Goal: Information Seeking & Learning: Compare options

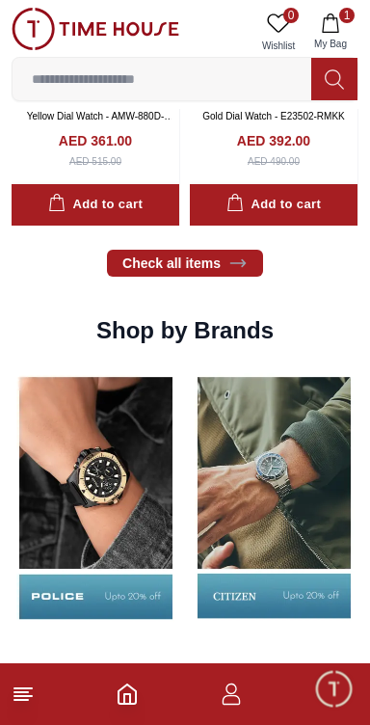
scroll to position [1544, 0]
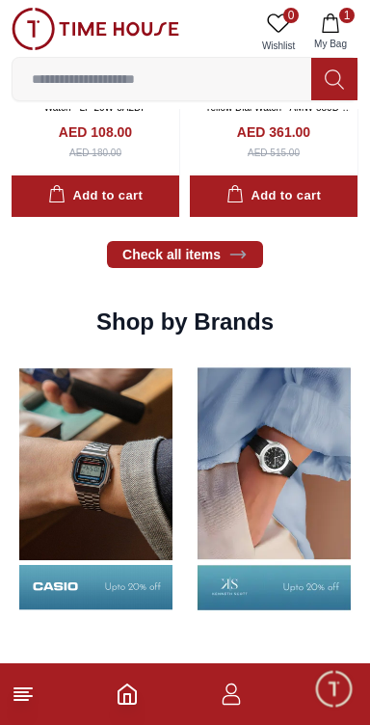
click at [256, 466] on img at bounding box center [274, 489] width 169 height 264
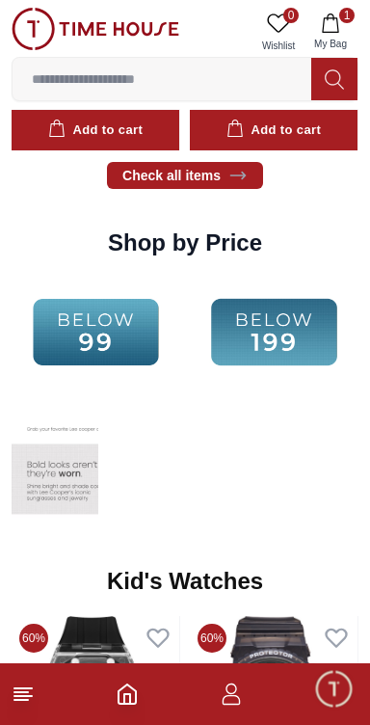
scroll to position [1544, 0]
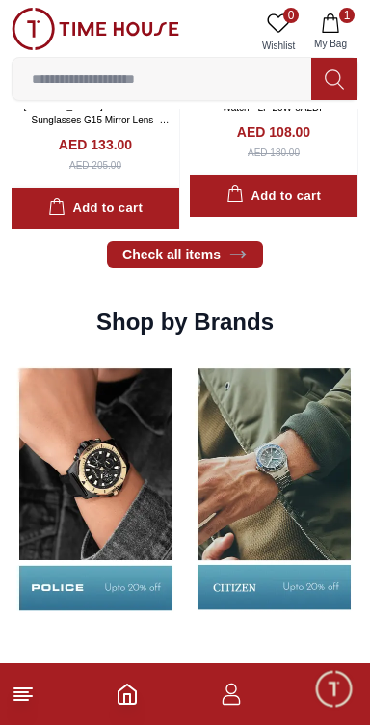
click at [117, 472] on img at bounding box center [96, 489] width 169 height 264
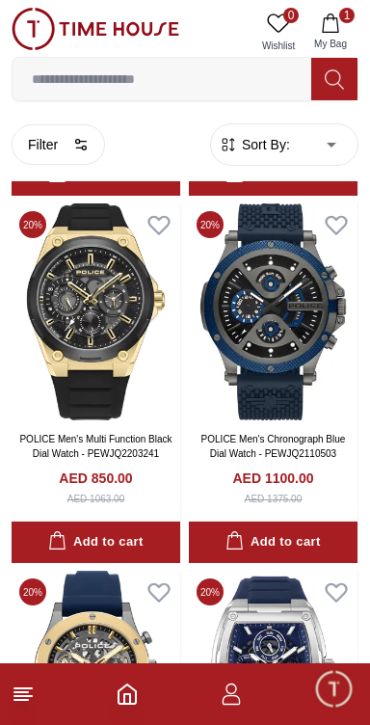
scroll to position [3786, 0]
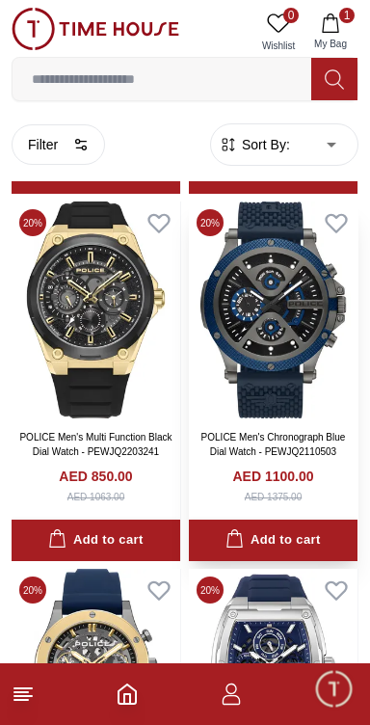
click at [290, 332] on img at bounding box center [273, 310] width 169 height 217
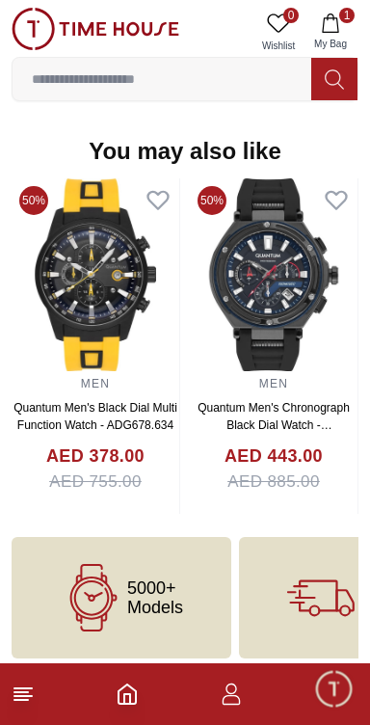
scroll to position [2121, 0]
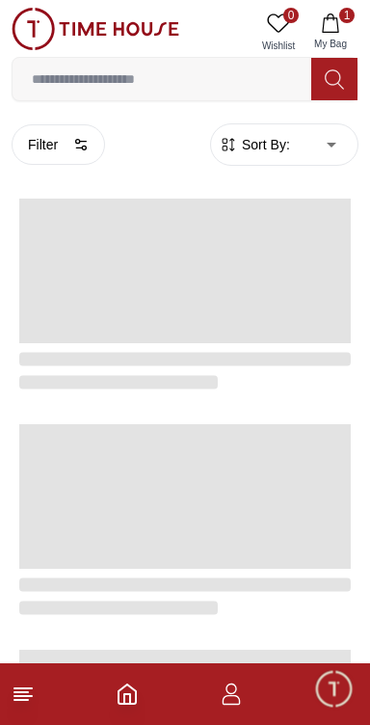
scroll to position [920, 0]
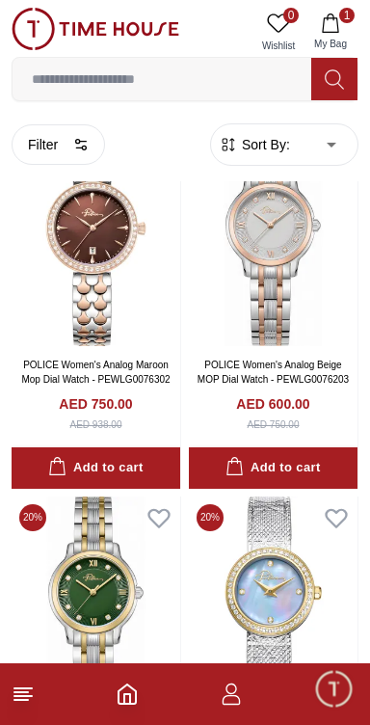
scroll to position [3872, 0]
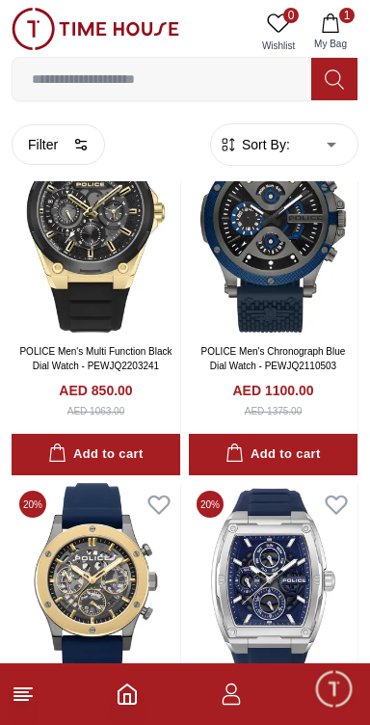
click at [123, 688] on icon "Home" at bounding box center [127, 694] width 17 height 19
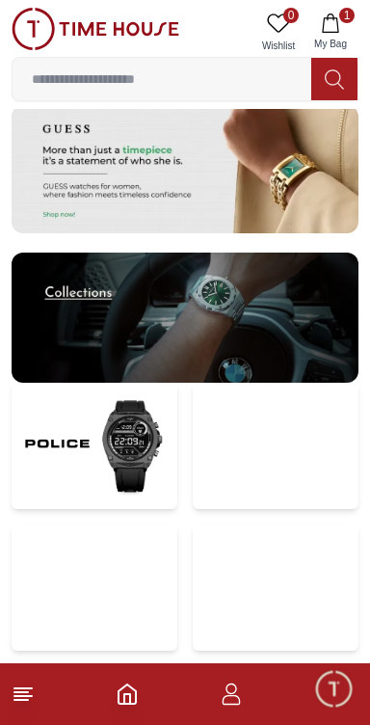
scroll to position [3845, 0]
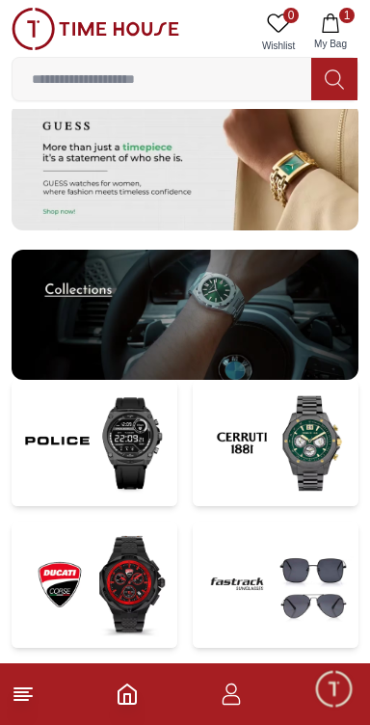
click at [283, 445] on img at bounding box center [276, 443] width 166 height 126
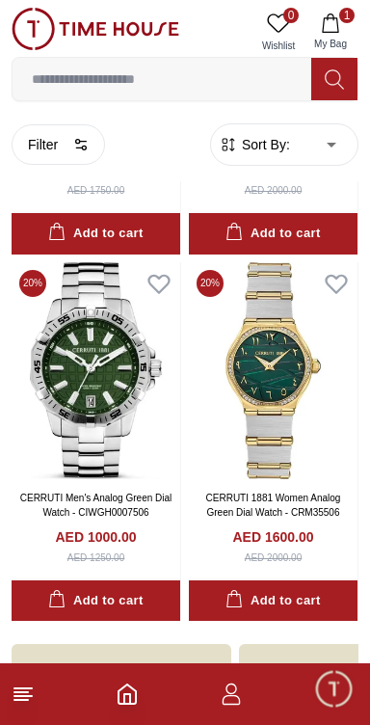
scroll to position [1213, 0]
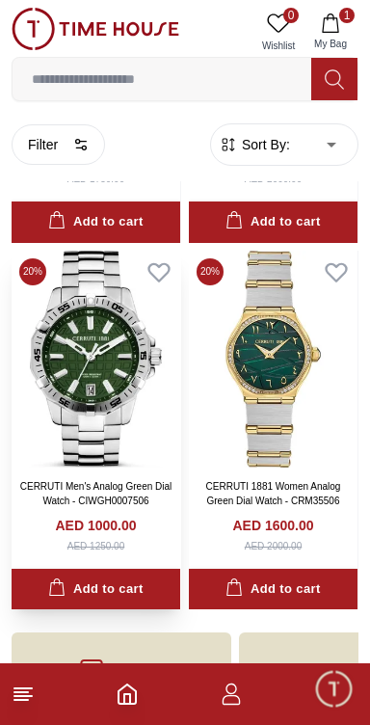
click at [90, 376] on img at bounding box center [96, 359] width 169 height 217
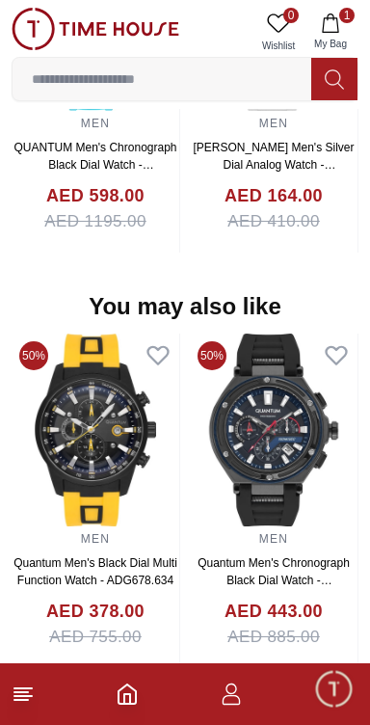
scroll to position [1617, 0]
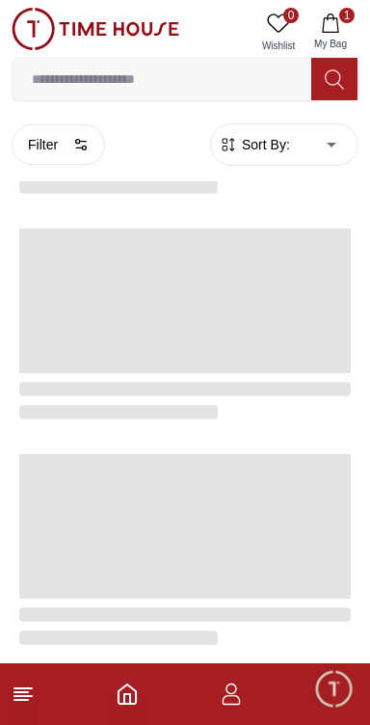
scroll to position [1213, 0]
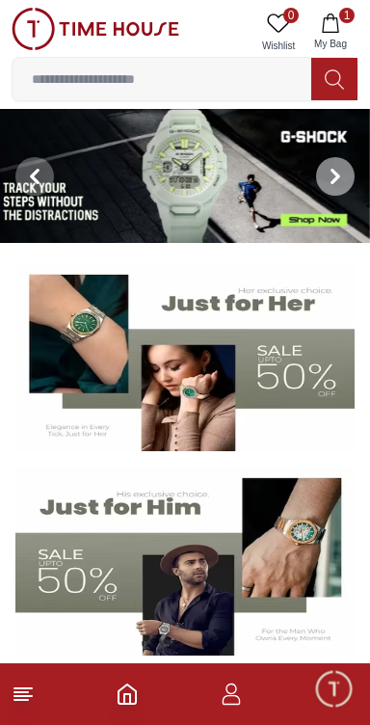
click at [346, 175] on span at bounding box center [335, 176] width 39 height 39
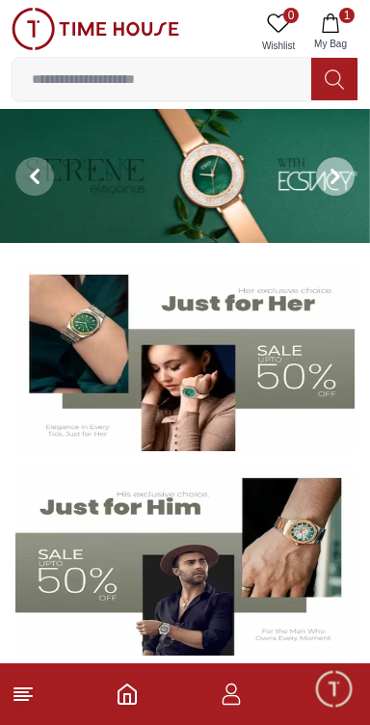
click at [344, 181] on span at bounding box center [335, 176] width 39 height 39
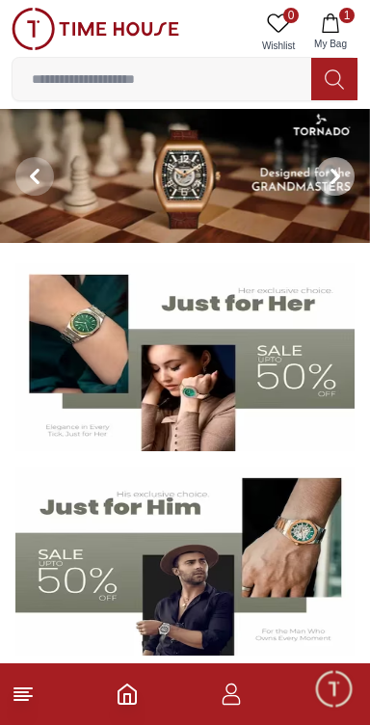
click at [227, 168] on img at bounding box center [185, 176] width 370 height 134
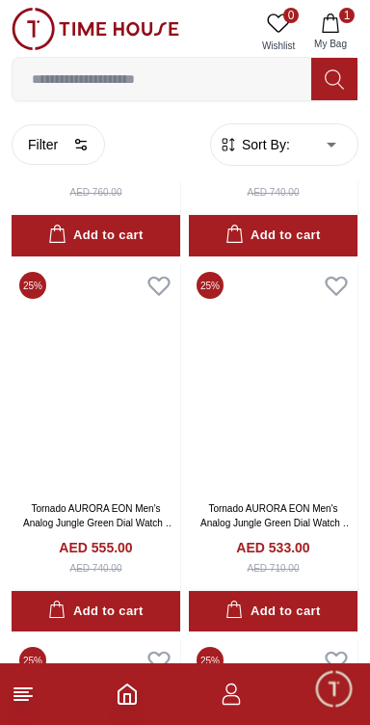
scroll to position [2373, 0]
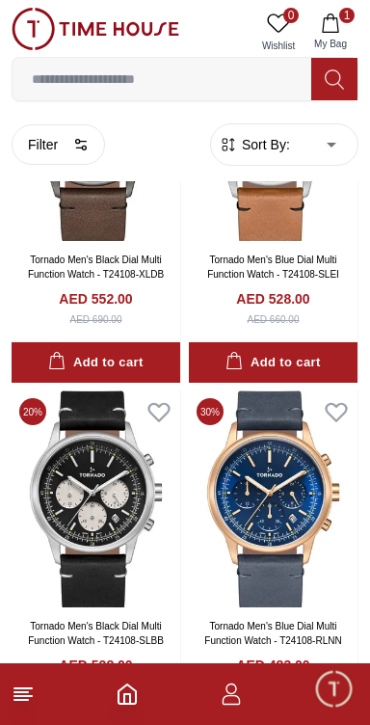
scroll to position [6924, 0]
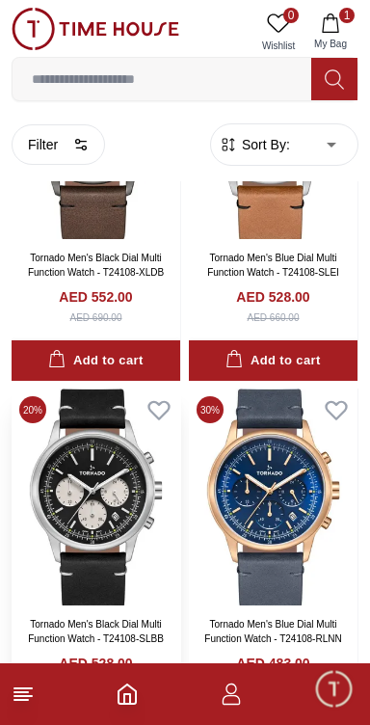
click at [100, 497] on img at bounding box center [96, 497] width 169 height 217
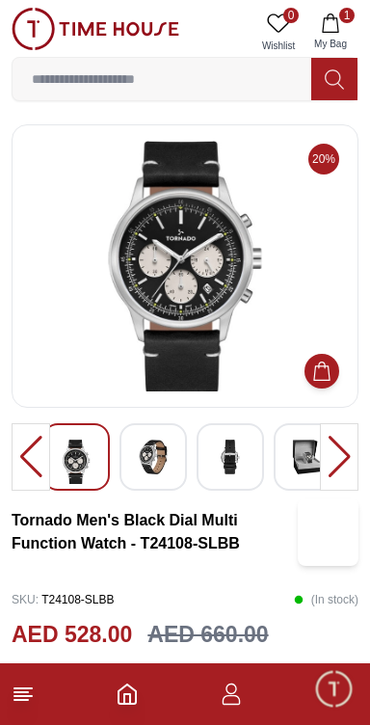
scroll to position [13, 0]
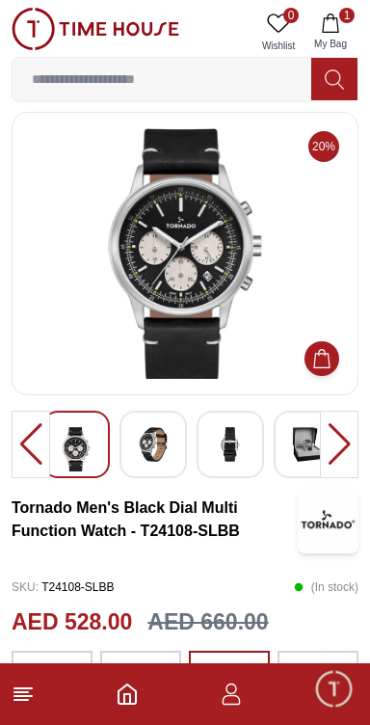
click at [201, 233] on img at bounding box center [185, 253] width 314 height 251
click at [48, 698] on footer "1" at bounding box center [185, 694] width 370 height 62
click at [28, 718] on footer "1" at bounding box center [185, 694] width 370 height 62
click at [31, 698] on icon at bounding box center [23, 694] width 23 height 23
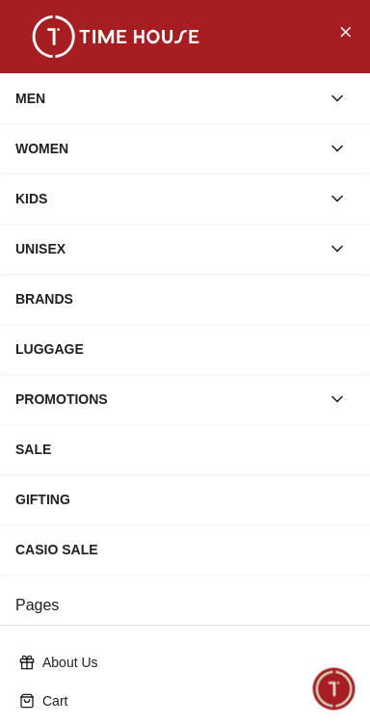
scroll to position [3807, 0]
click at [343, 22] on icon "Close Menu" at bounding box center [344, 31] width 15 height 24
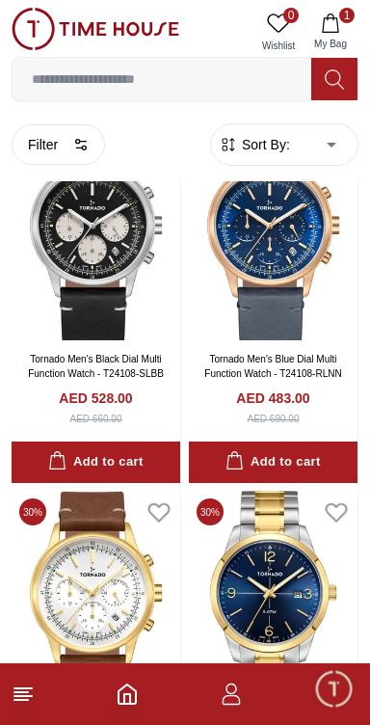
scroll to position [7188, 0]
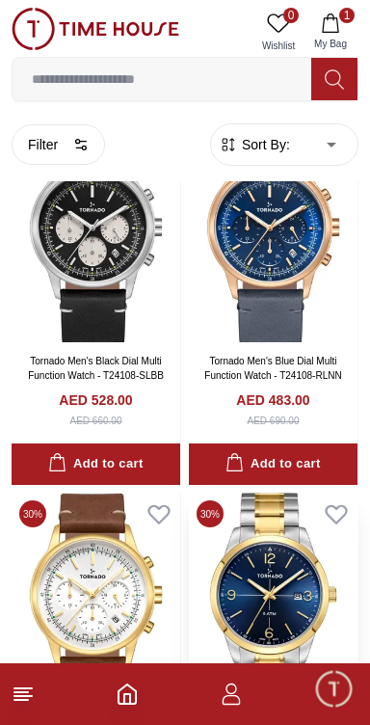
click at [304, 639] on img at bounding box center [273, 601] width 169 height 217
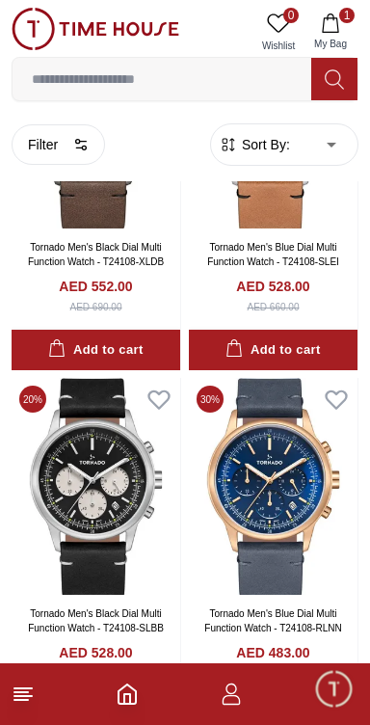
scroll to position [6938, 0]
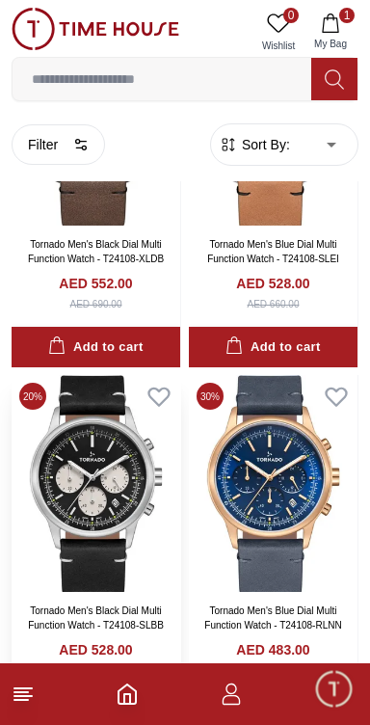
click at [91, 506] on img at bounding box center [96, 483] width 169 height 217
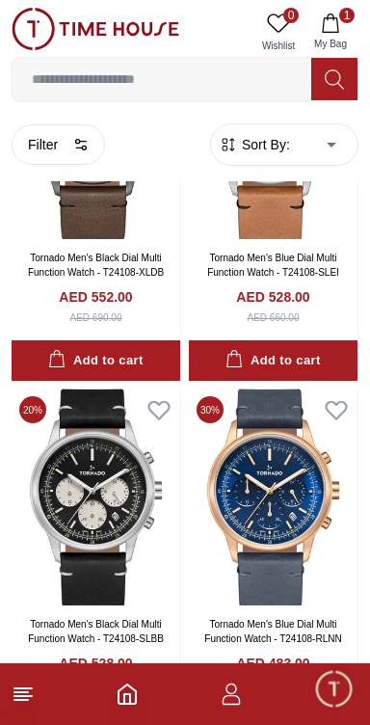
scroll to position [6918, 0]
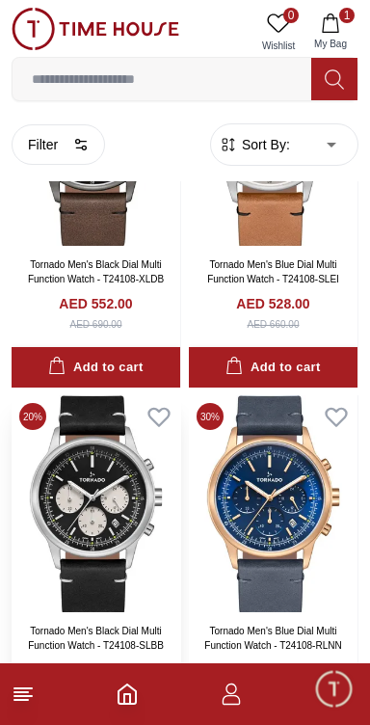
click at [89, 518] on img at bounding box center [96, 503] width 169 height 217
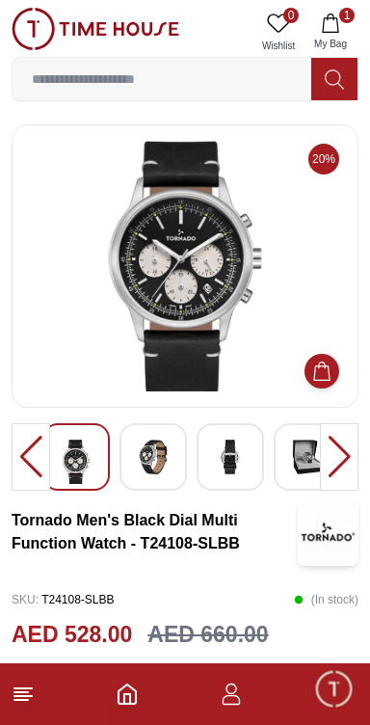
click at [347, 463] on div at bounding box center [339, 456] width 39 height 67
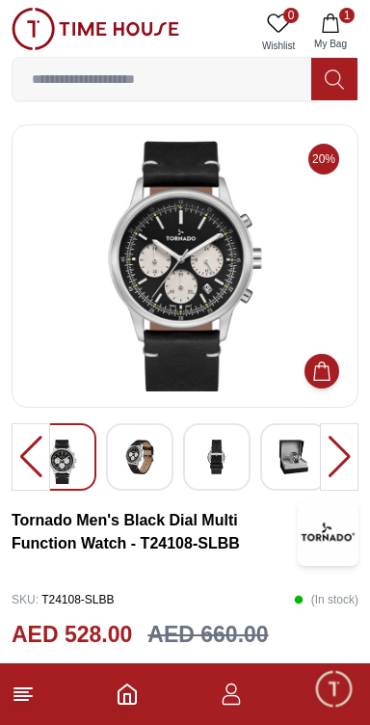
click at [336, 465] on div at bounding box center [339, 456] width 39 height 67
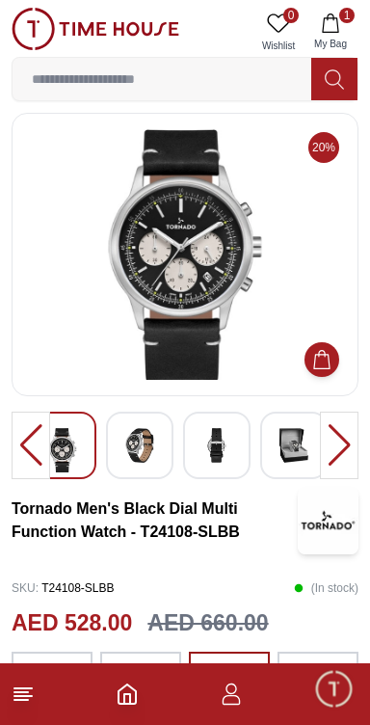
scroll to position [13, 0]
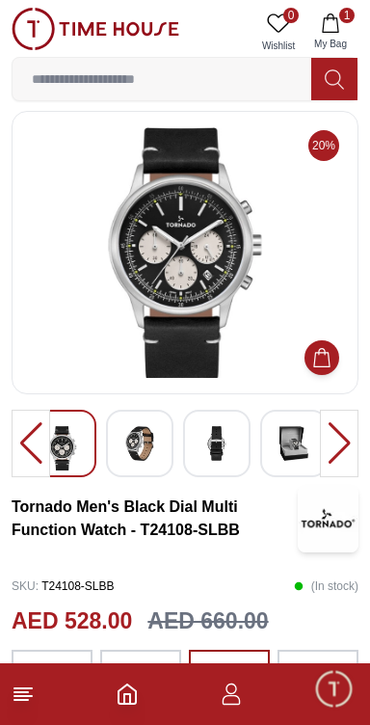
click at [290, 36] on link "0 Wishlist" at bounding box center [279, 32] width 48 height 49
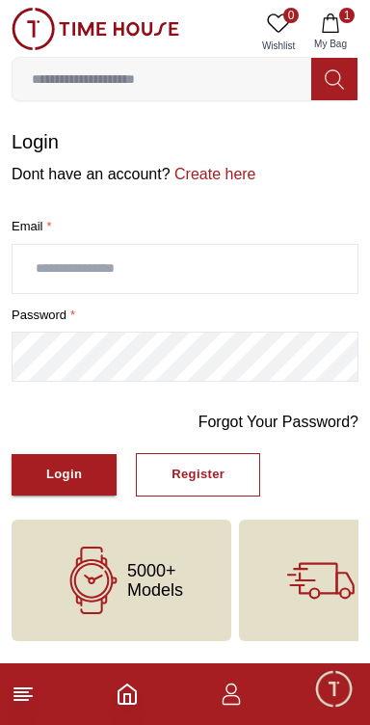
click at [350, 27] on button "1 My Bag" at bounding box center [331, 32] width 56 height 49
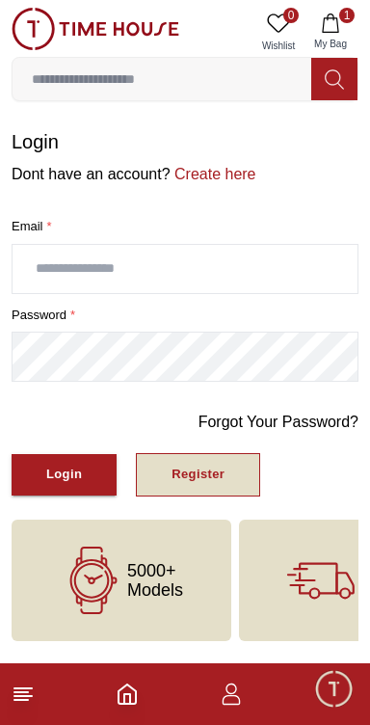
click at [172, 480] on div "Register" at bounding box center [198, 475] width 53 height 22
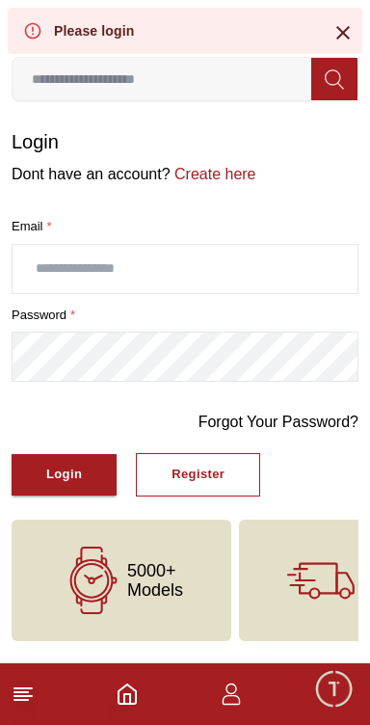
click at [341, 53] on div "Please login" at bounding box center [185, 31] width 355 height 46
click at [345, 23] on icon at bounding box center [343, 32] width 23 height 23
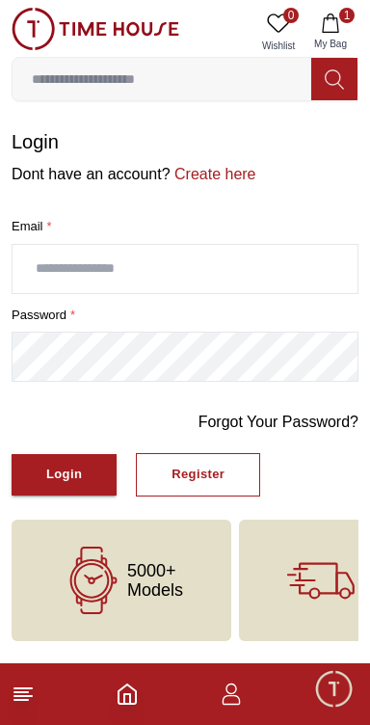
click at [135, 697] on icon "Home" at bounding box center [127, 694] width 17 height 19
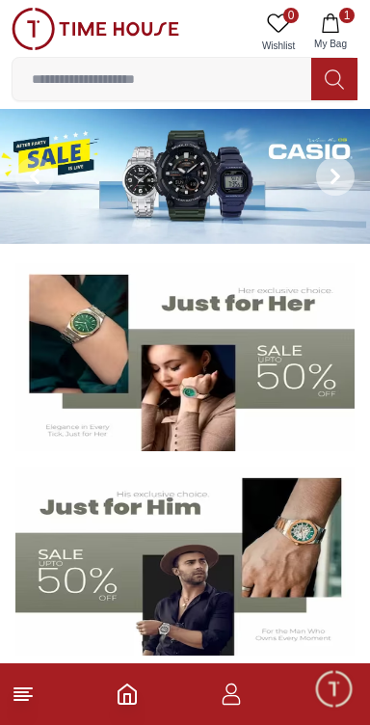
click at [351, 181] on span at bounding box center [335, 176] width 39 height 39
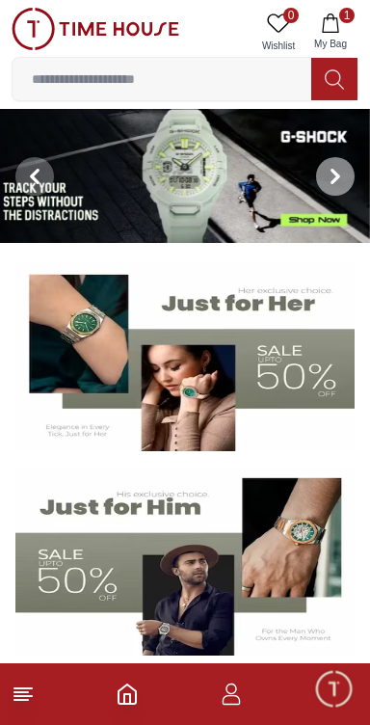
click at [331, 175] on icon at bounding box center [335, 176] width 15 height 15
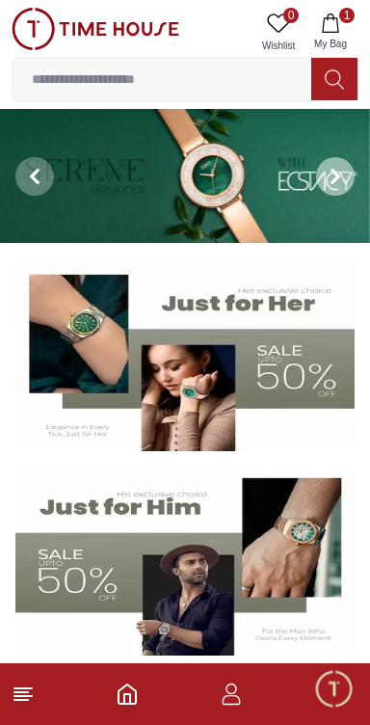
click at [333, 175] on icon at bounding box center [335, 176] width 15 height 15
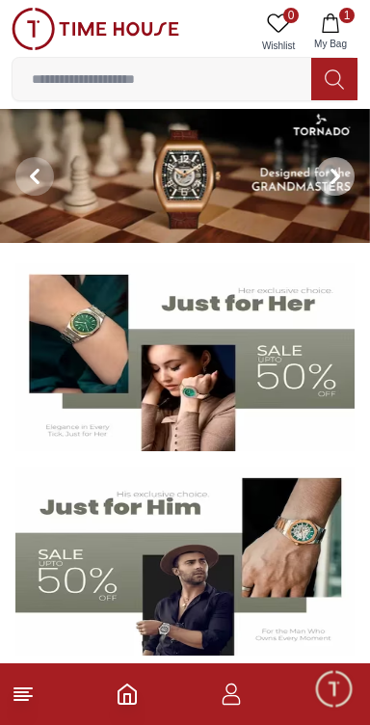
click at [255, 178] on img at bounding box center [185, 176] width 370 height 134
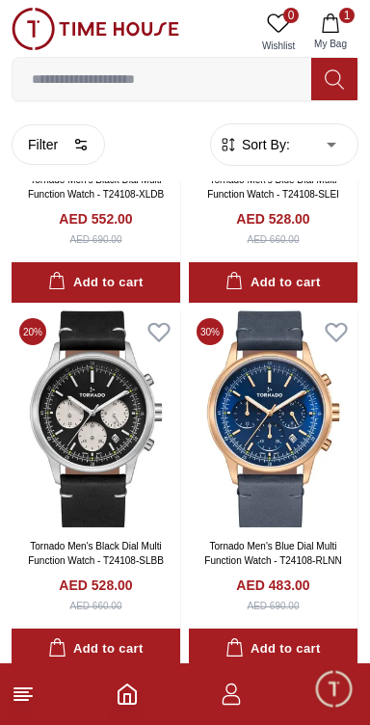
scroll to position [7005, 0]
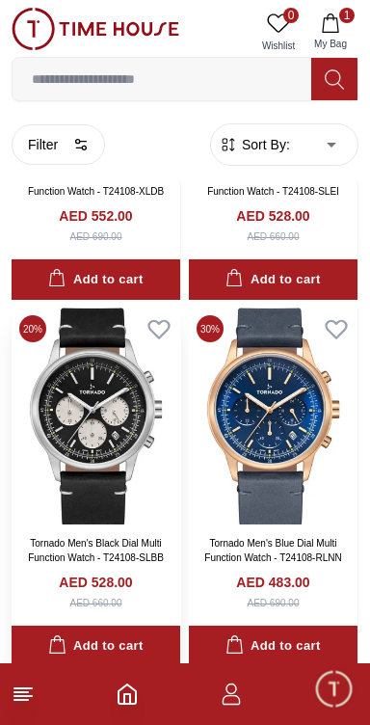
click at [84, 434] on img at bounding box center [96, 416] width 169 height 217
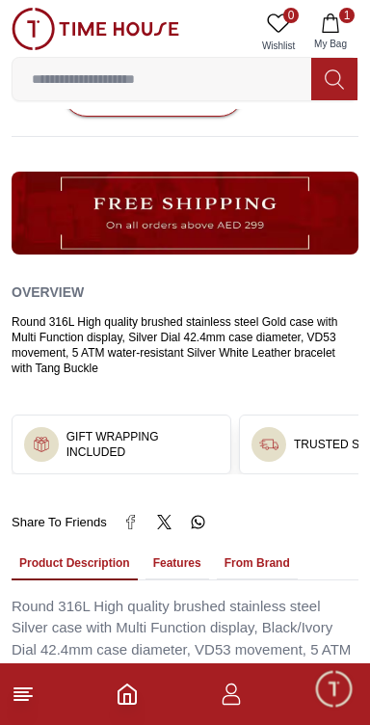
scroll to position [1079, 0]
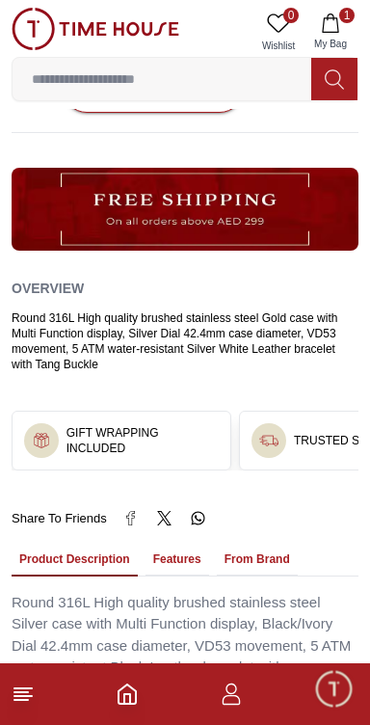
click at [194, 511] on icon at bounding box center [198, 518] width 14 height 14
click at [193, 512] on icon at bounding box center [197, 518] width 13 height 13
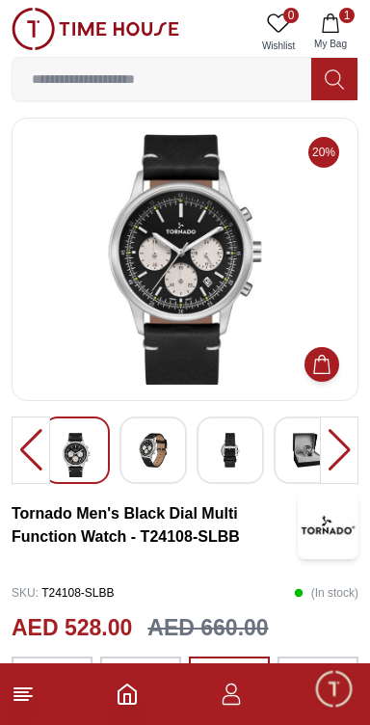
scroll to position [8, 0]
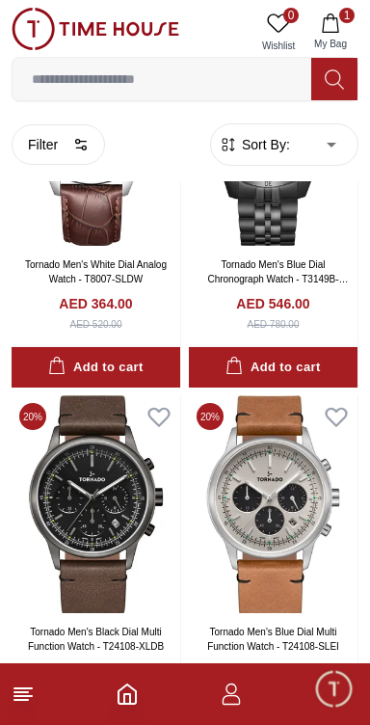
scroll to position [2897, 0]
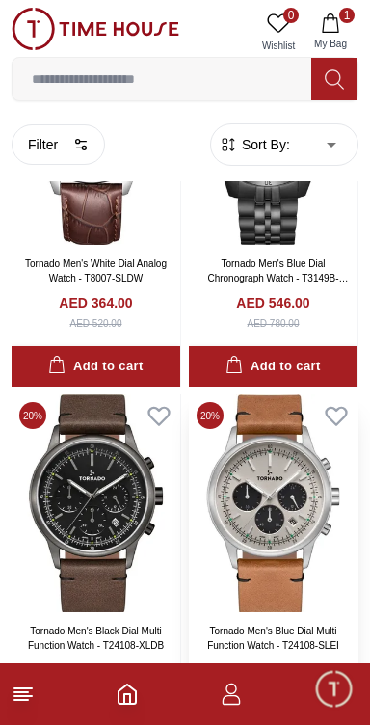
click at [274, 485] on img at bounding box center [273, 502] width 169 height 217
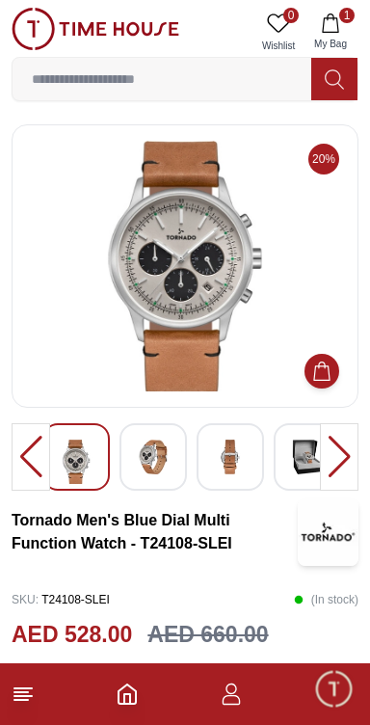
click at [19, 462] on div at bounding box center [31, 456] width 39 height 67
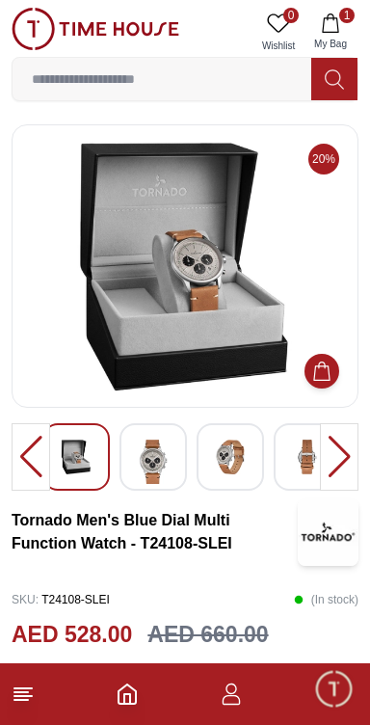
click at [24, 465] on div at bounding box center [31, 456] width 39 height 67
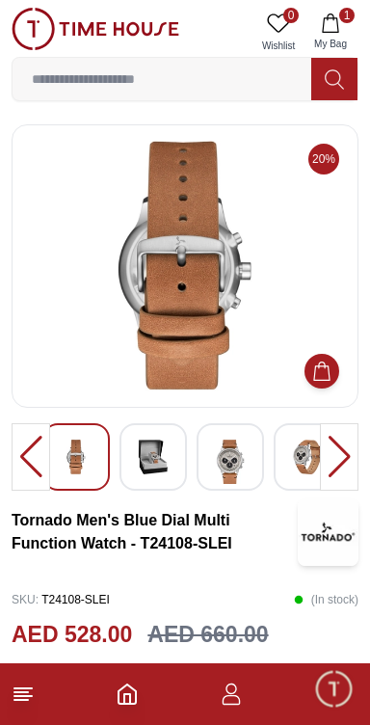
click at [31, 462] on div at bounding box center [31, 456] width 39 height 67
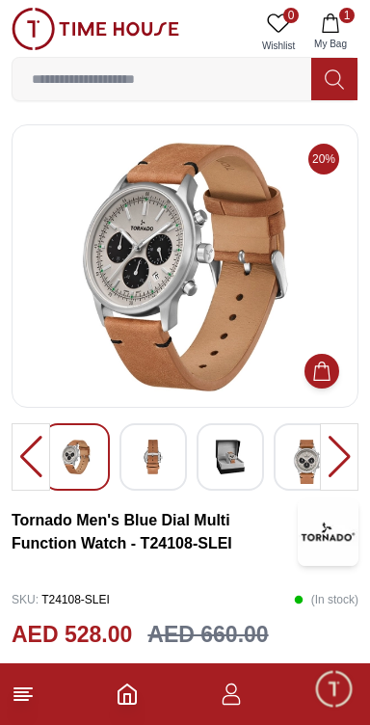
click at [28, 463] on div at bounding box center [31, 456] width 39 height 67
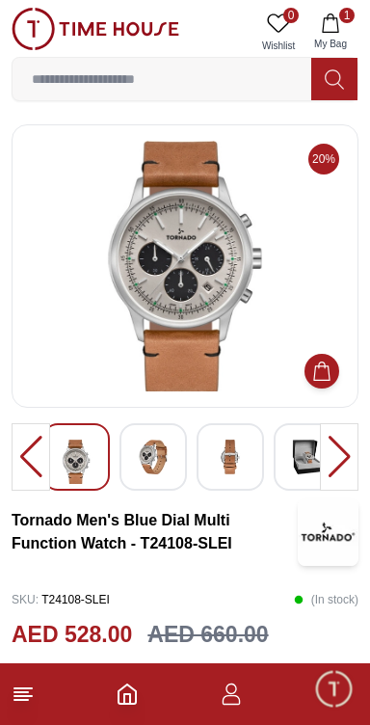
click at [20, 467] on div at bounding box center [31, 456] width 39 height 67
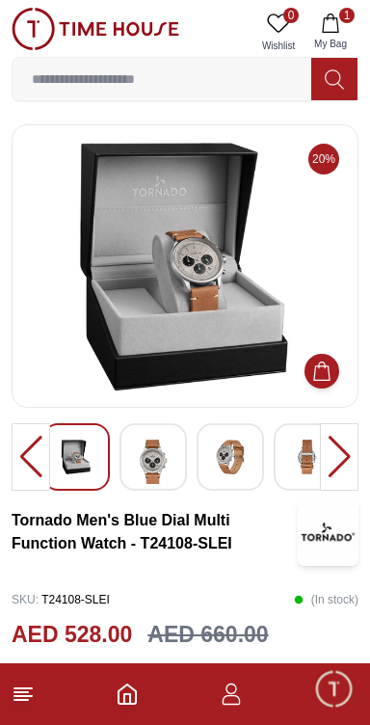
click at [25, 459] on div at bounding box center [31, 456] width 39 height 67
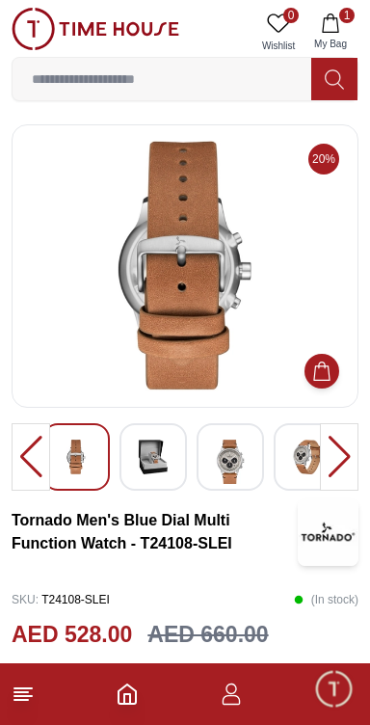
click at [16, 466] on div at bounding box center [31, 456] width 39 height 67
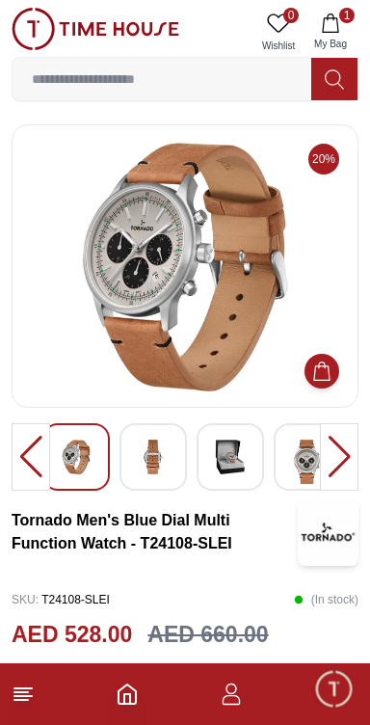
click at [19, 465] on div at bounding box center [31, 456] width 39 height 67
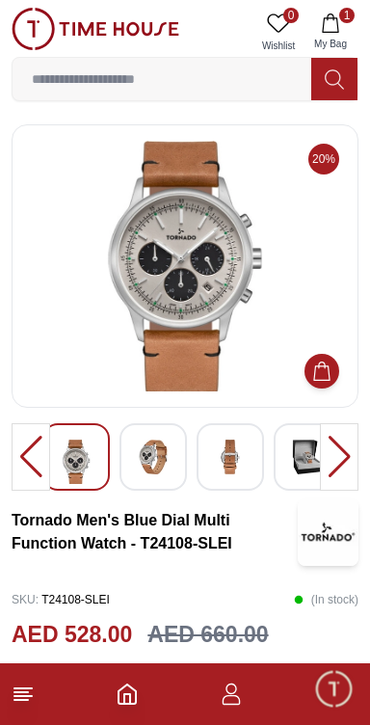
click at [13, 460] on div at bounding box center [31, 456] width 39 height 67
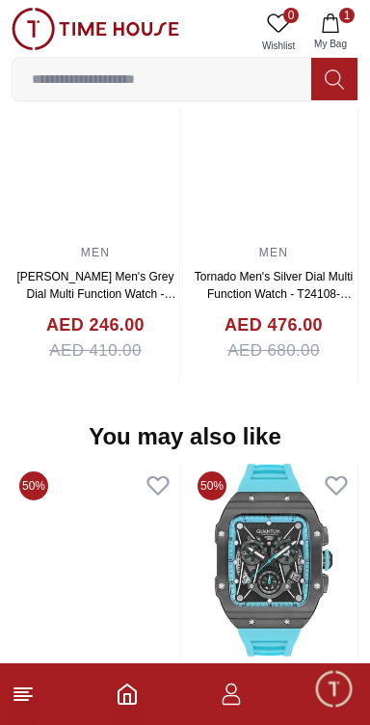
scroll to position [2060, 0]
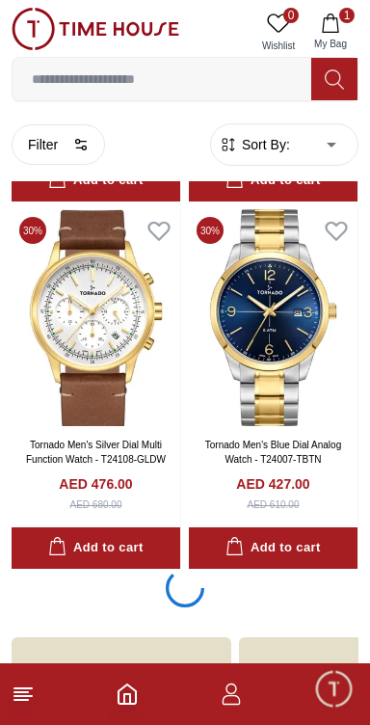
scroll to position [3929, 0]
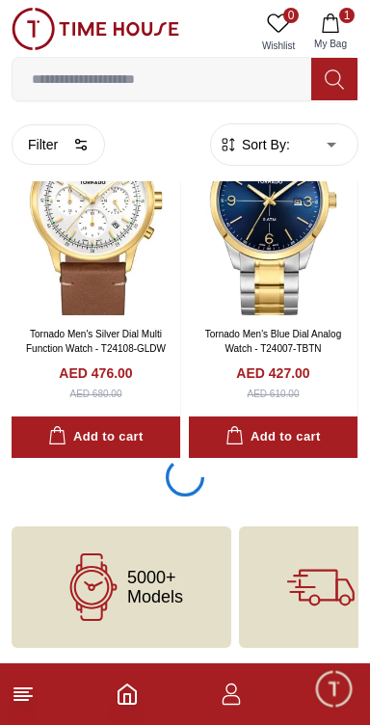
click at [122, 578] on icon at bounding box center [93, 586] width 67 height 67
click at [140, 603] on span "5000+ Models" at bounding box center [155, 587] width 56 height 39
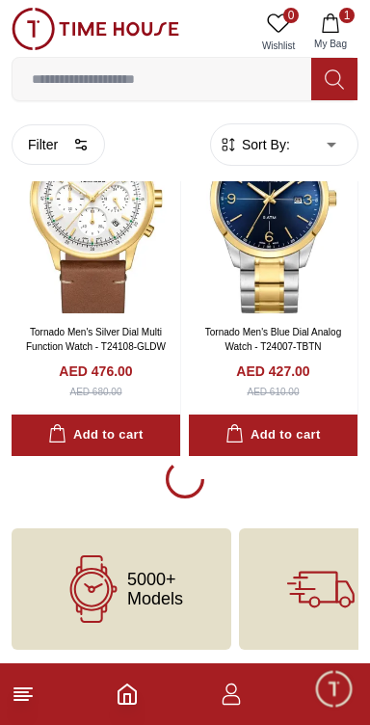
scroll to position [3911, 0]
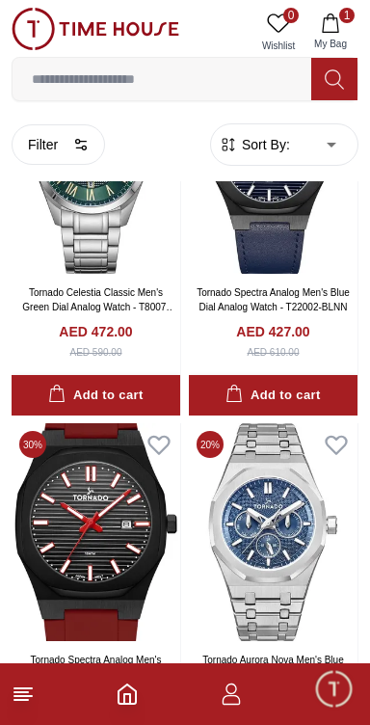
scroll to position [14645, 0]
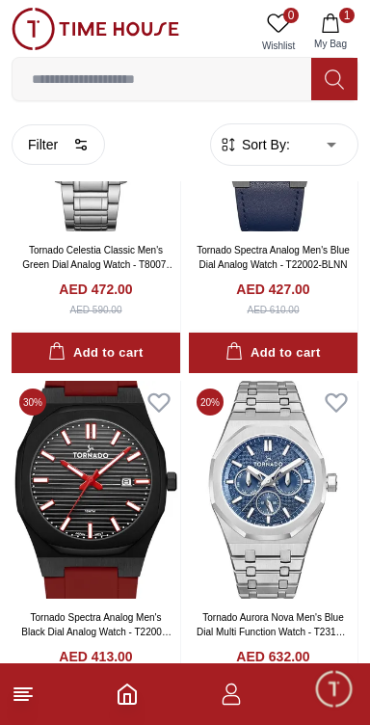
scroll to position [14879, 0]
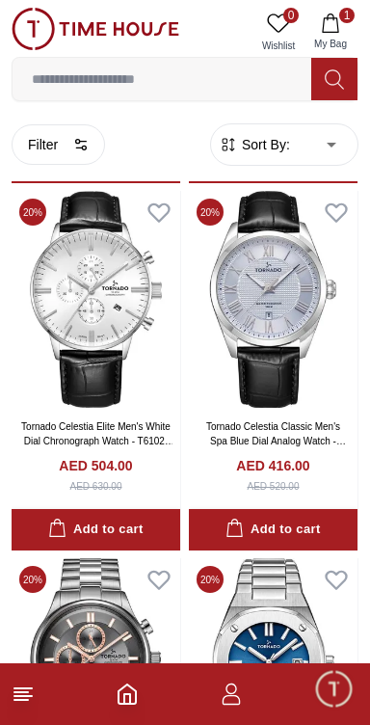
scroll to position [19245, 0]
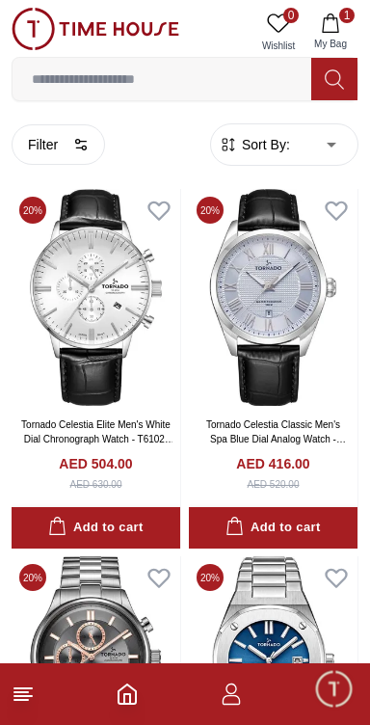
click at [126, 705] on icon "Home" at bounding box center [127, 694] width 23 height 23
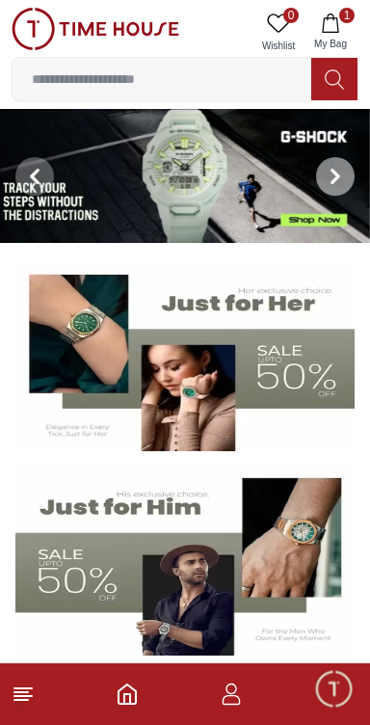
click at [337, 182] on icon at bounding box center [335, 176] width 15 height 15
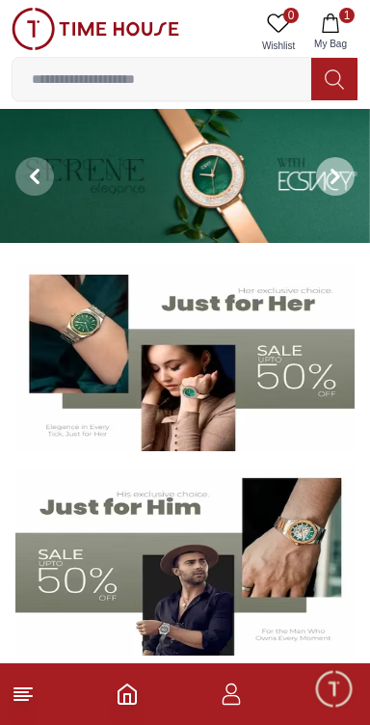
click at [339, 182] on icon at bounding box center [335, 176] width 15 height 15
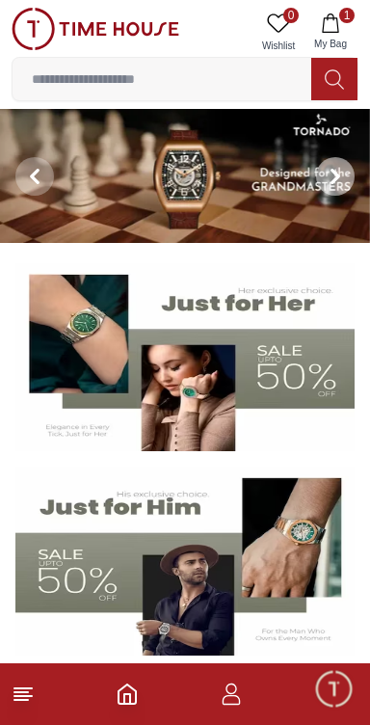
click at [333, 175] on icon at bounding box center [335, 176] width 15 height 15
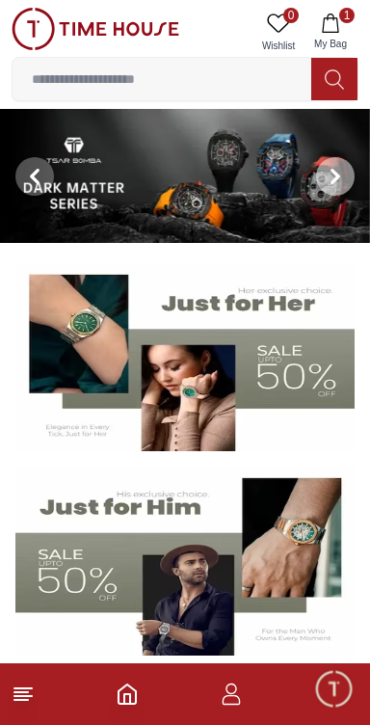
click at [341, 181] on icon at bounding box center [335, 176] width 15 height 15
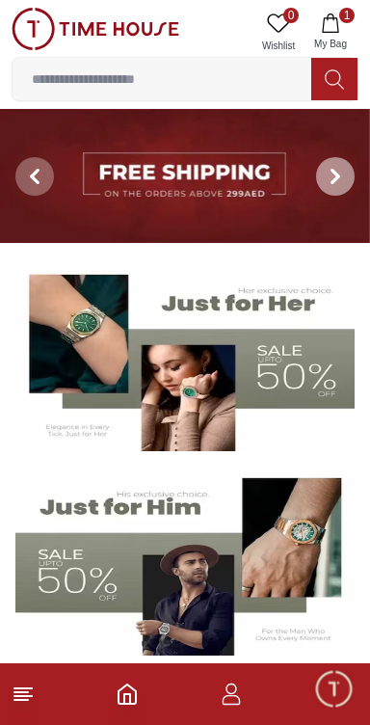
click at [225, 176] on img at bounding box center [185, 176] width 370 height 134
click at [170, 182] on img at bounding box center [185, 176] width 370 height 134
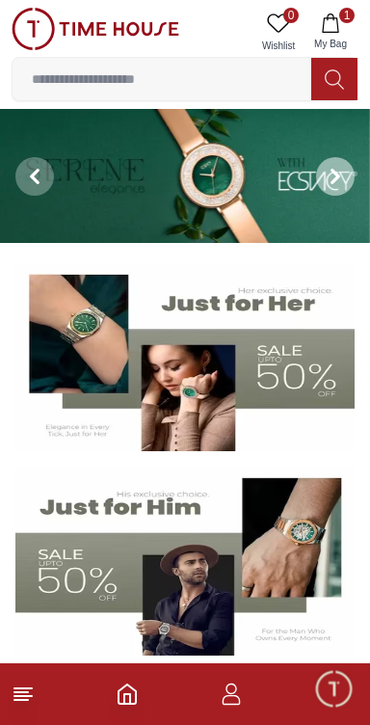
click at [146, 176] on img at bounding box center [185, 176] width 370 height 134
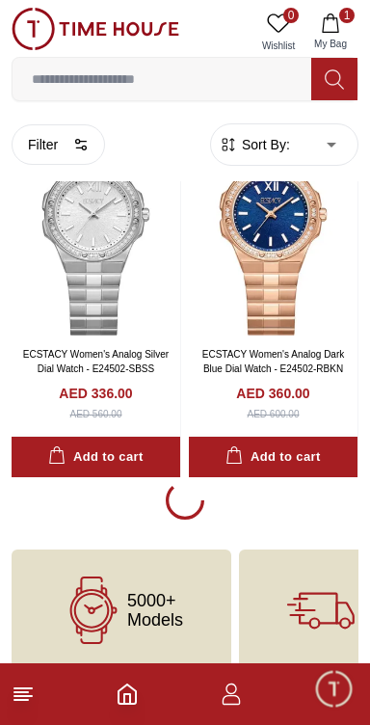
scroll to position [3934, 0]
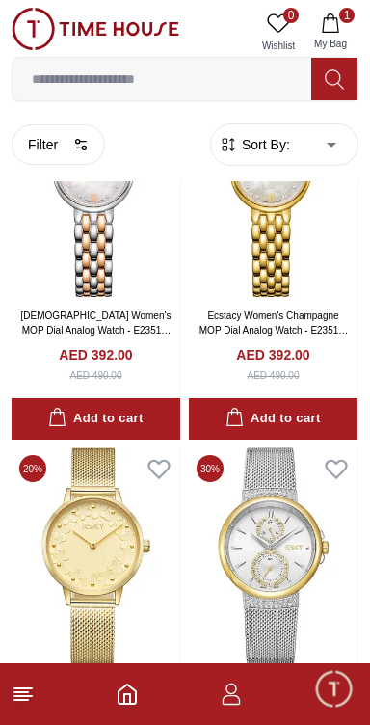
scroll to position [8732, 0]
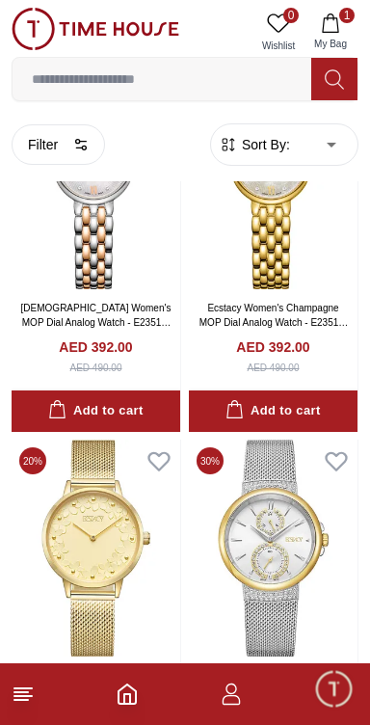
scroll to position [7368, 0]
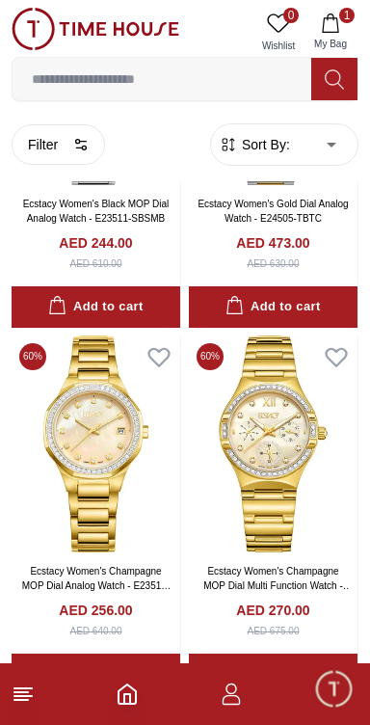
scroll to position [3934, 0]
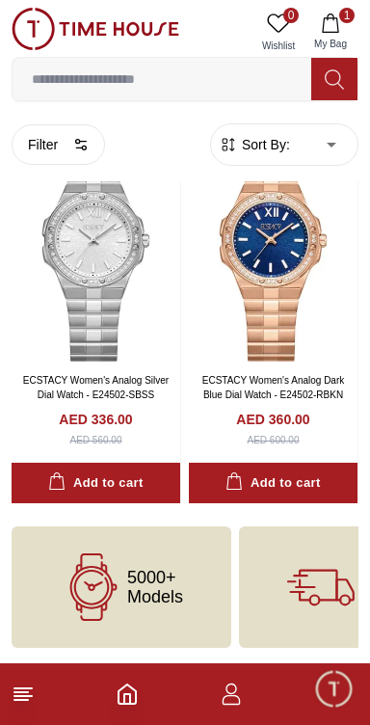
scroll to position [3889, 0]
click at [126, 698] on icon "Home" at bounding box center [127, 694] width 23 height 23
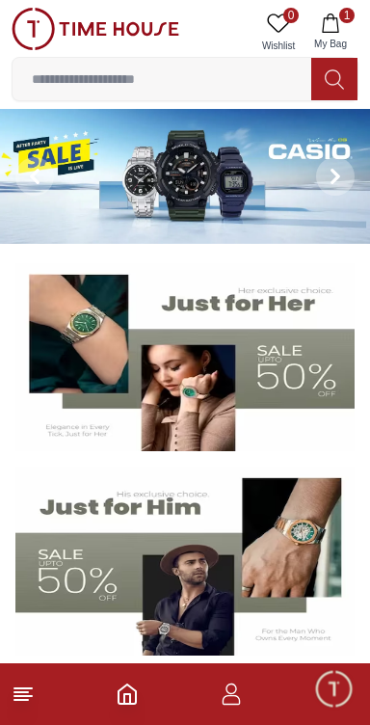
click at [285, 380] on img at bounding box center [184, 357] width 339 height 189
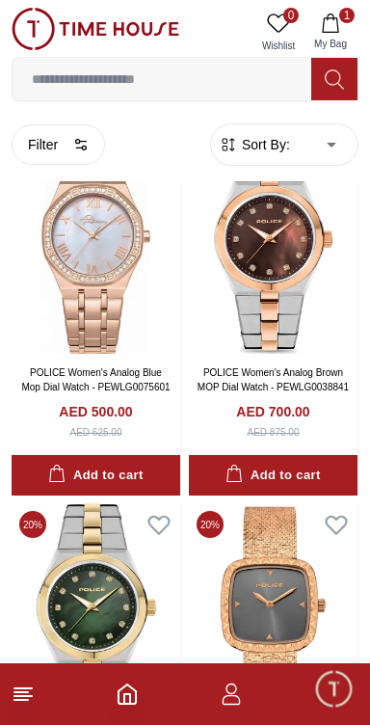
scroll to position [2670, 0]
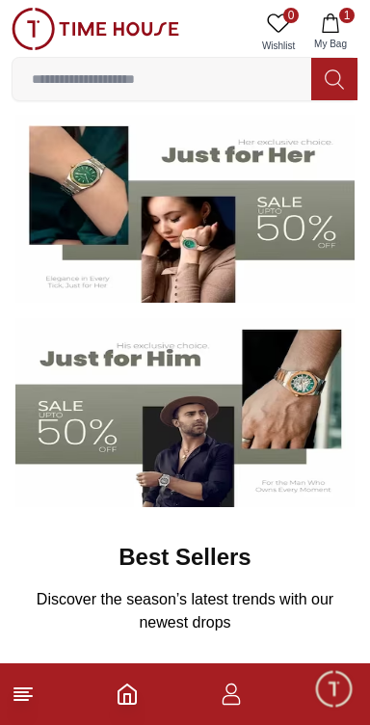
scroll to position [149, 0]
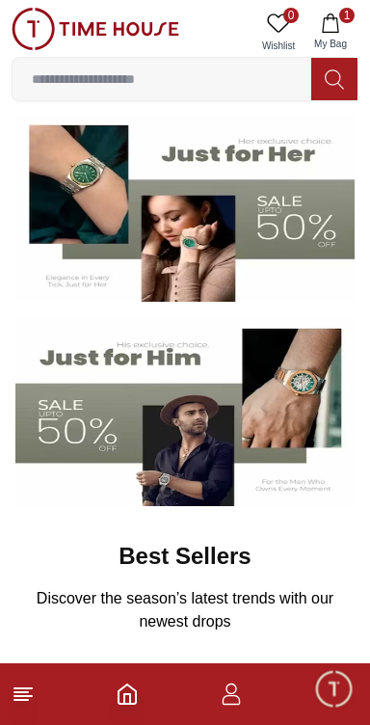
click at [71, 427] on img at bounding box center [184, 411] width 339 height 189
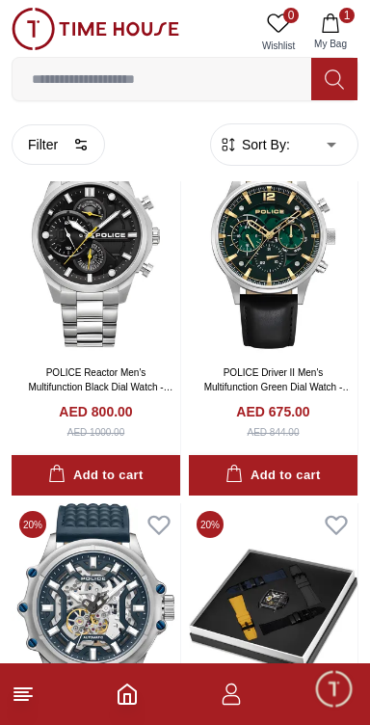
scroll to position [5951, 0]
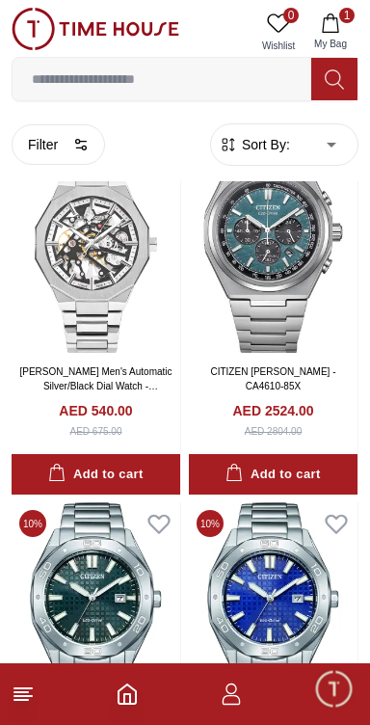
scroll to position [10348, 0]
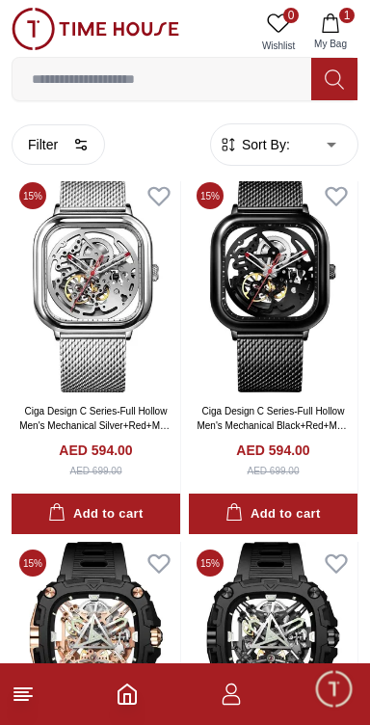
scroll to position [14104, 0]
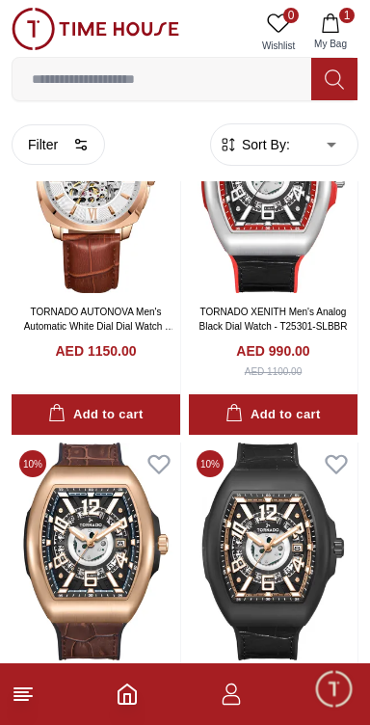
scroll to position [17856, 0]
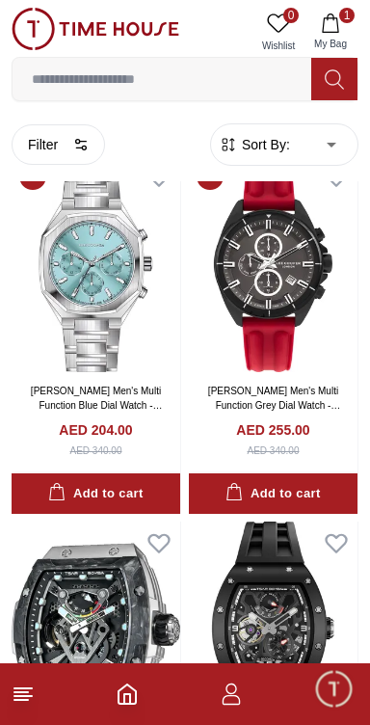
scroll to position [21449, 0]
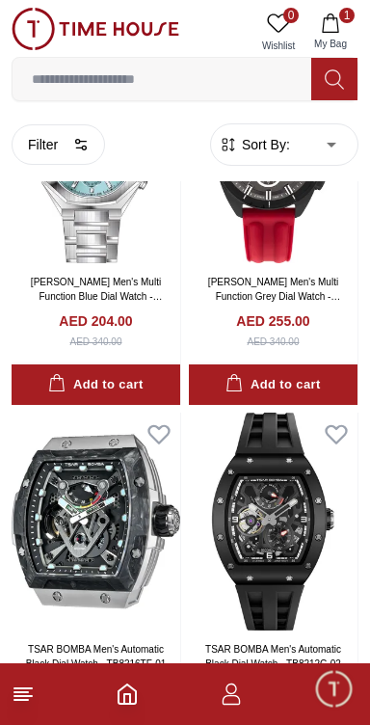
scroll to position [21784, 0]
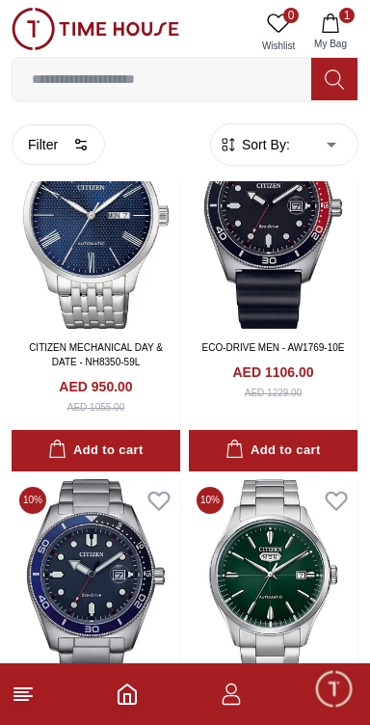
scroll to position [28706, 0]
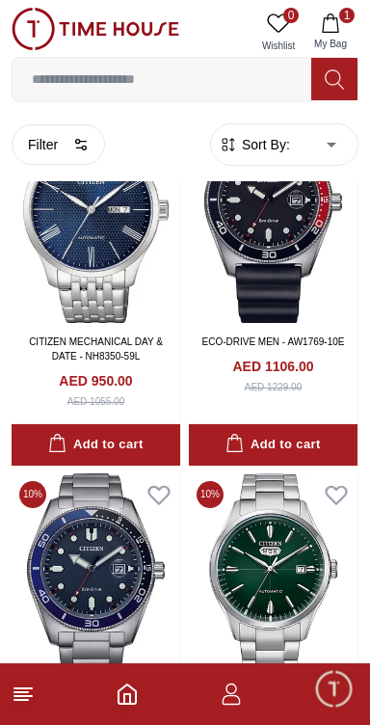
scroll to position [21528, 0]
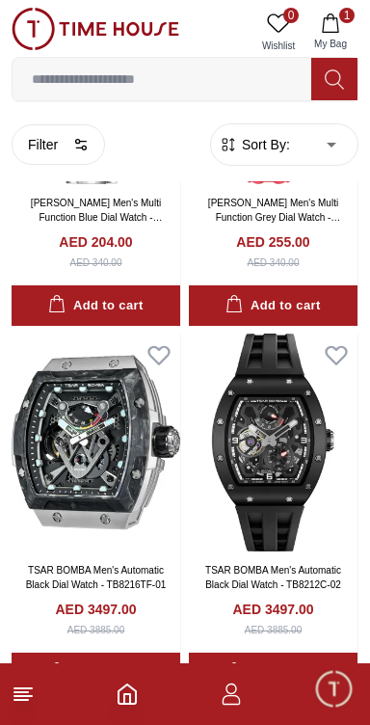
scroll to position [17856, 0]
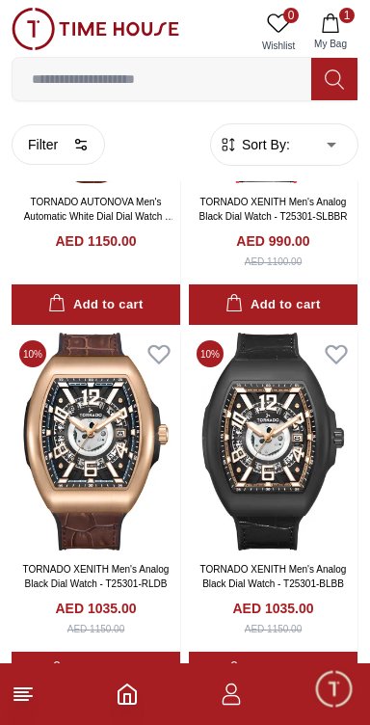
click at [131, 705] on icon "Home" at bounding box center [127, 694] width 23 height 23
click at [127, 696] on icon "Home" at bounding box center [127, 694] width 23 height 23
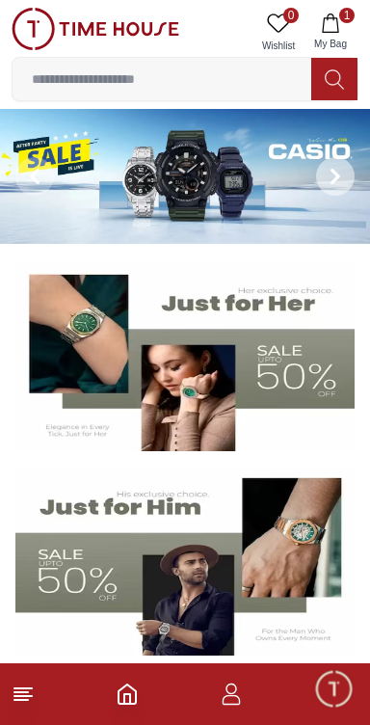
click at [317, 173] on span at bounding box center [335, 176] width 39 height 39
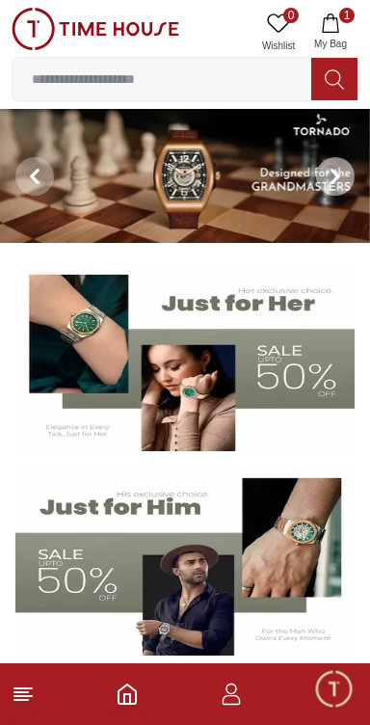
click at [209, 183] on img at bounding box center [185, 176] width 370 height 134
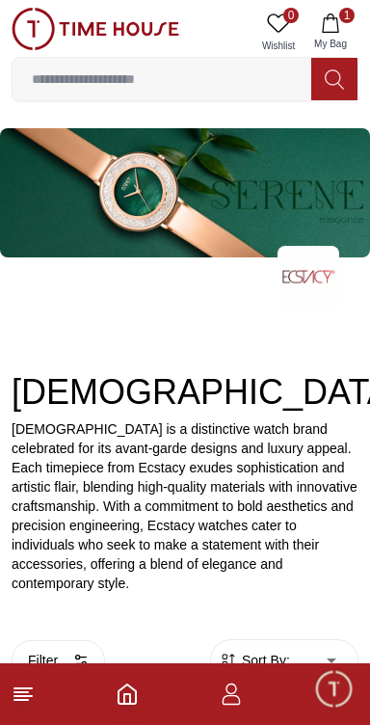
scroll to position [3811, 0]
